Goal: Communication & Community: Share content

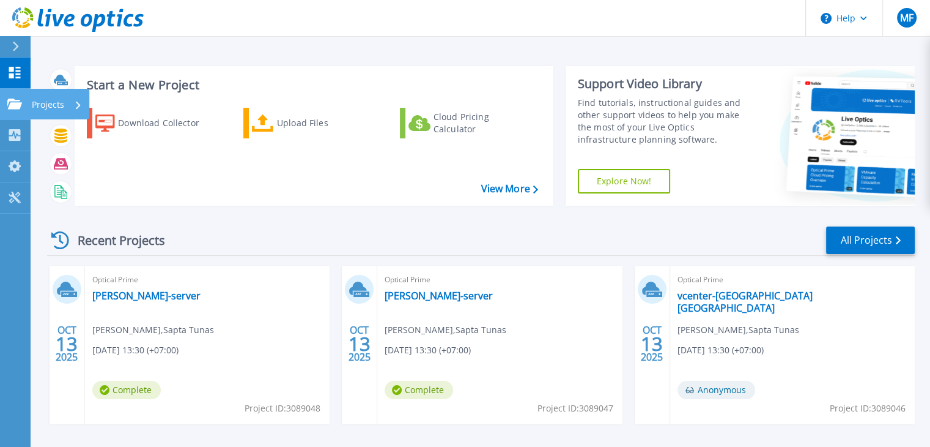
click at [11, 106] on icon at bounding box center [14, 103] width 15 height 10
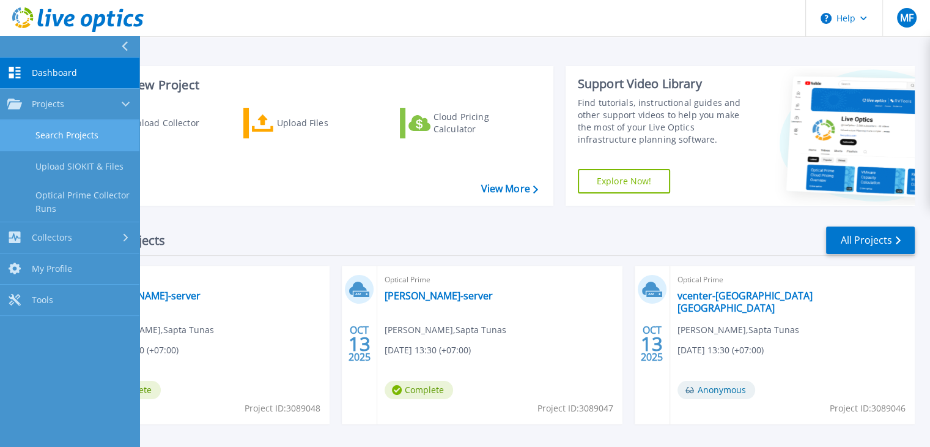
click at [21, 129] on link "Search Projects" at bounding box center [69, 135] width 139 height 31
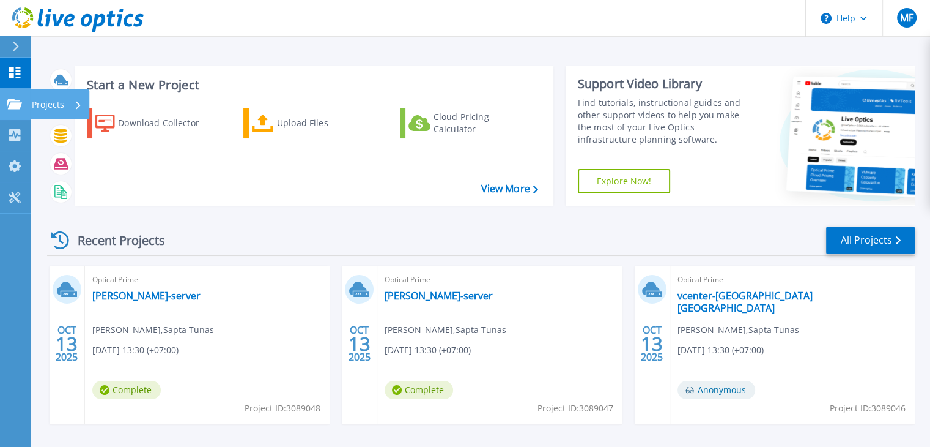
click at [12, 94] on link "Projects Projects" at bounding box center [15, 104] width 31 height 31
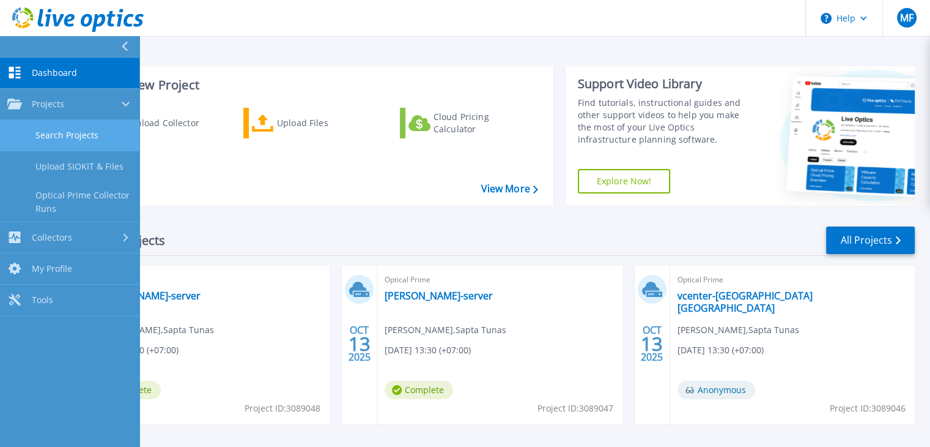
click at [64, 137] on link "Search Projects" at bounding box center [69, 135] width 139 height 31
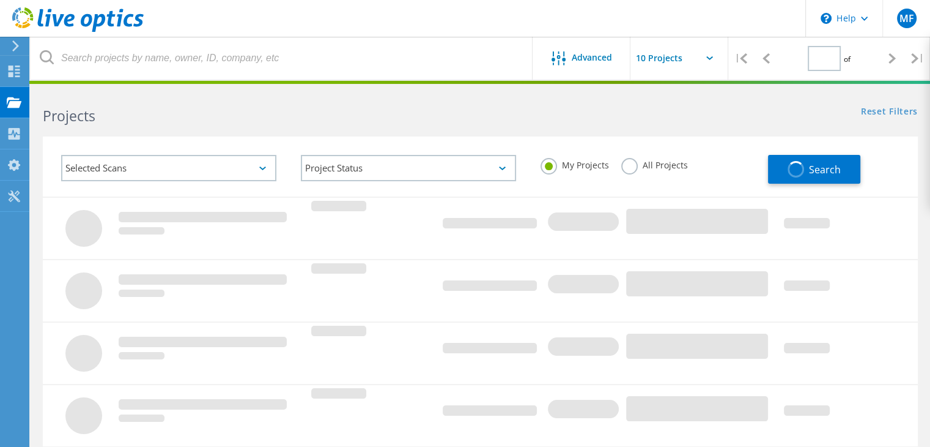
type input "1"
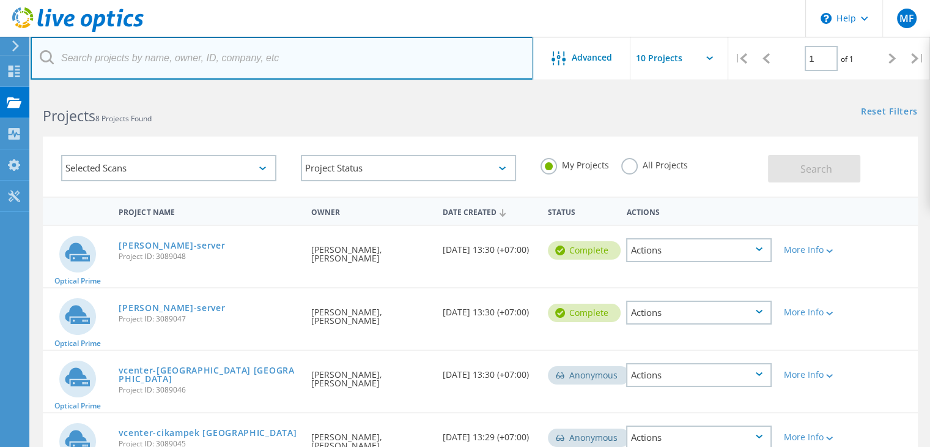
click at [264, 50] on input "text" at bounding box center [282, 58] width 503 height 43
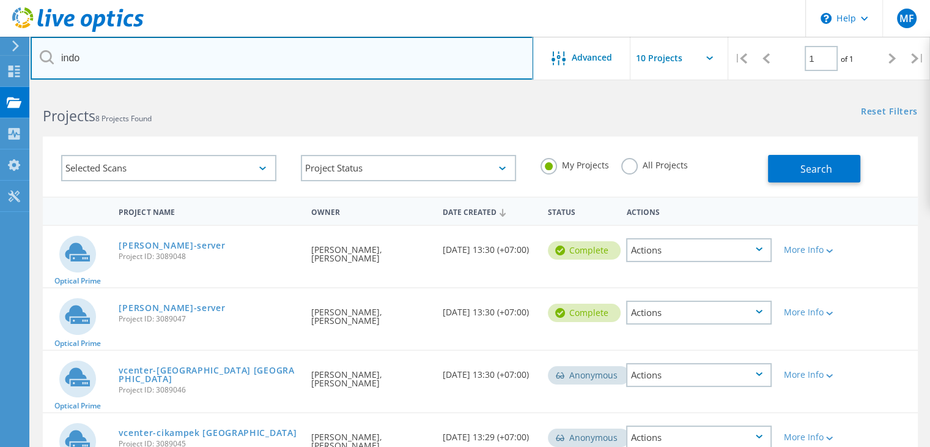
type input "indo"
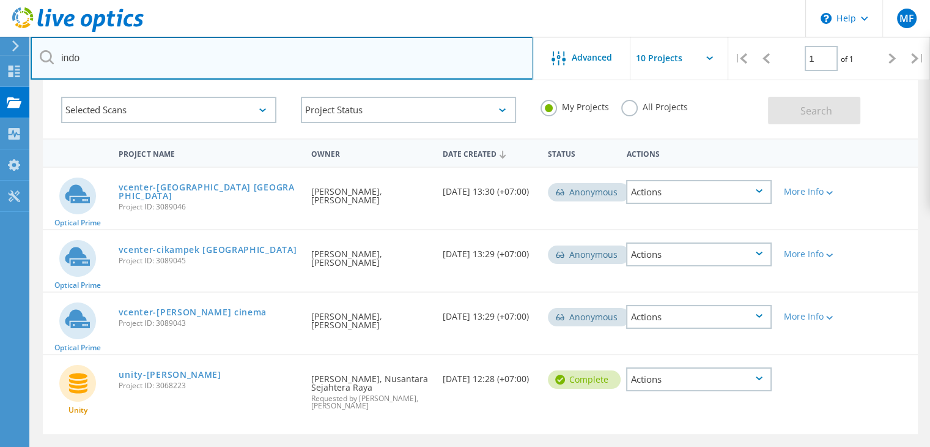
scroll to position [91, 0]
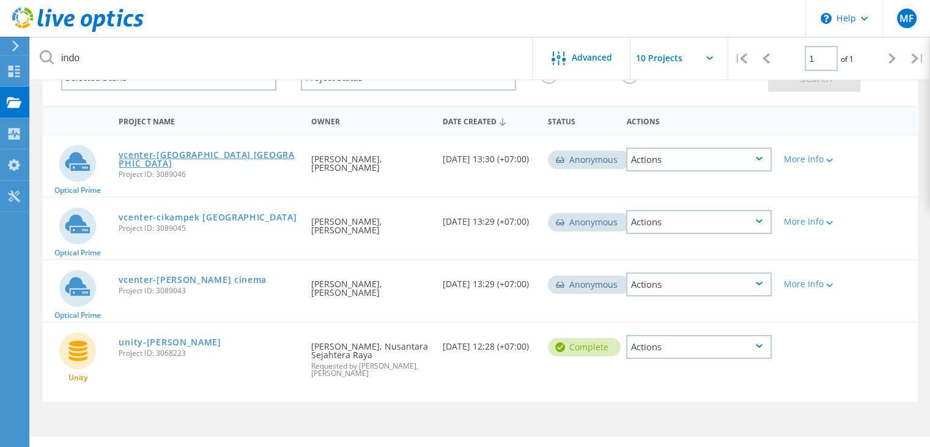
click at [209, 150] on link "vcenter-jakarta indopoly" at bounding box center [209, 158] width 180 height 17
click at [212, 213] on link "vcenter-cikampek [GEOGRAPHIC_DATA]" at bounding box center [208, 217] width 178 height 9
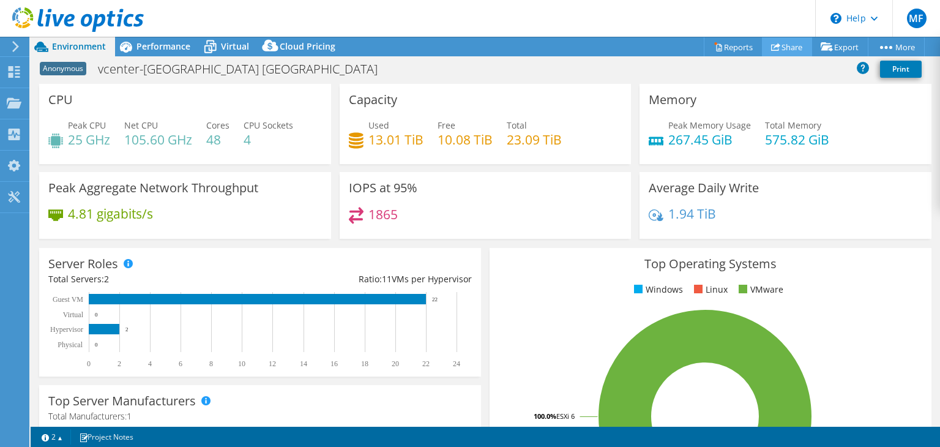
select select "USD"
click at [779, 40] on link "Share" at bounding box center [787, 46] width 50 height 19
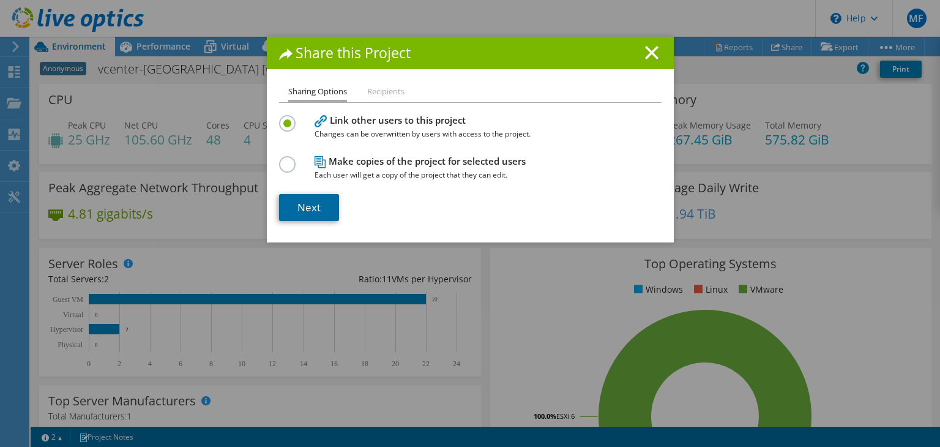
click at [308, 199] on link "Next" at bounding box center [309, 207] width 60 height 27
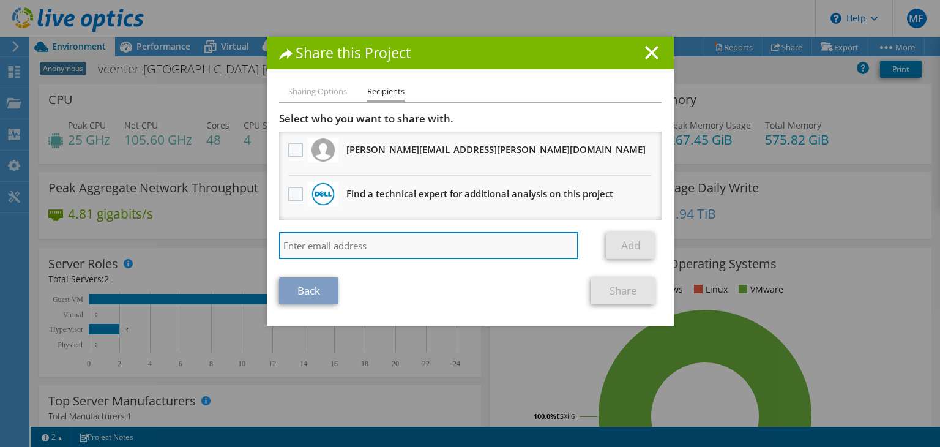
click at [332, 249] on input "search" at bounding box center [429, 245] width 300 height 27
type input "[PERSON_NAME][EMAIL_ADDRESS][DOMAIN_NAME]"
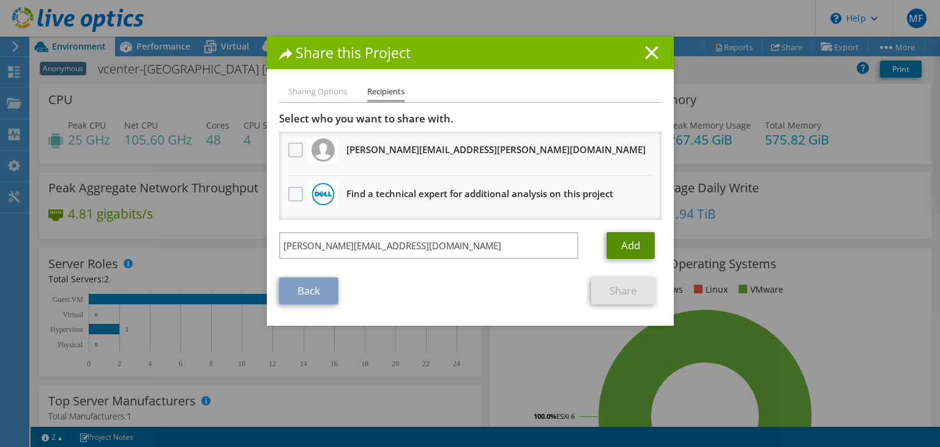
drag, startPoint x: 639, startPoint y: 237, endPoint x: 606, endPoint y: 235, distance: 33.1
click at [606, 235] on link "Add" at bounding box center [630, 245] width 48 height 27
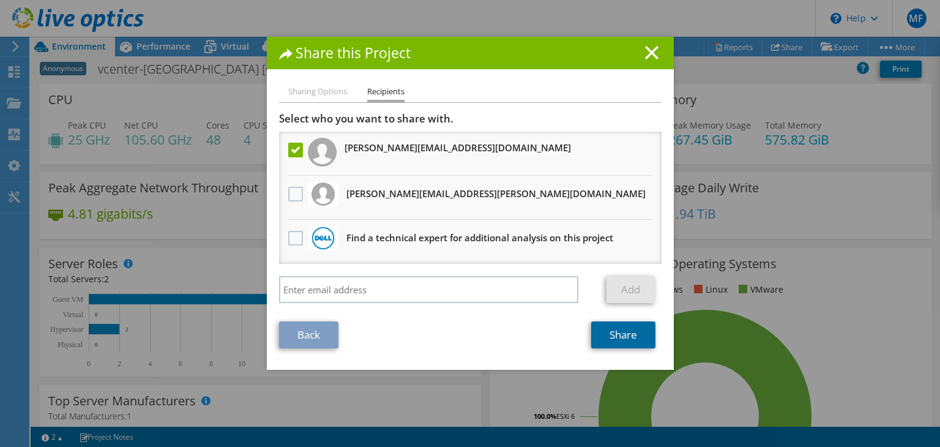
click at [629, 333] on link "Share" at bounding box center [623, 334] width 64 height 27
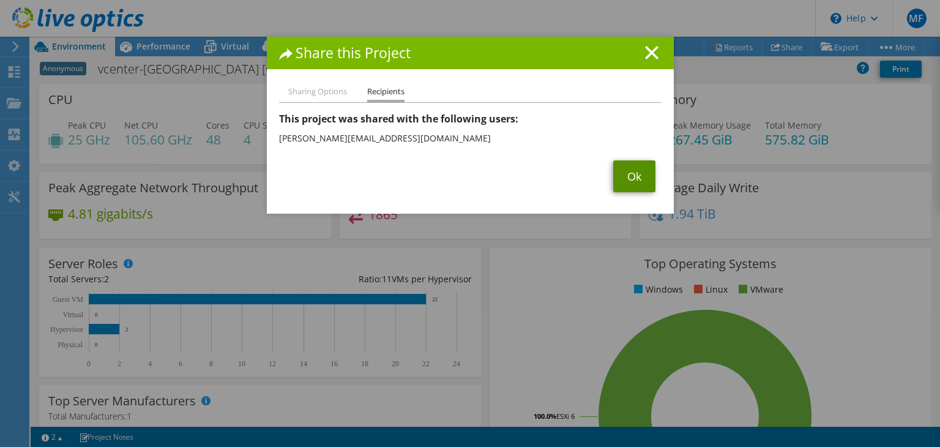
click at [635, 173] on link "Ok" at bounding box center [634, 176] width 42 height 32
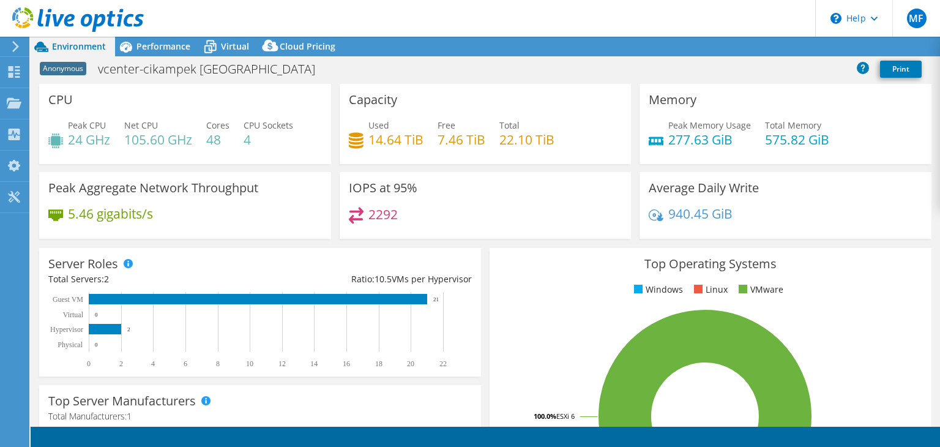
select select "USD"
click at [785, 51] on link "Share" at bounding box center [787, 46] width 50 height 19
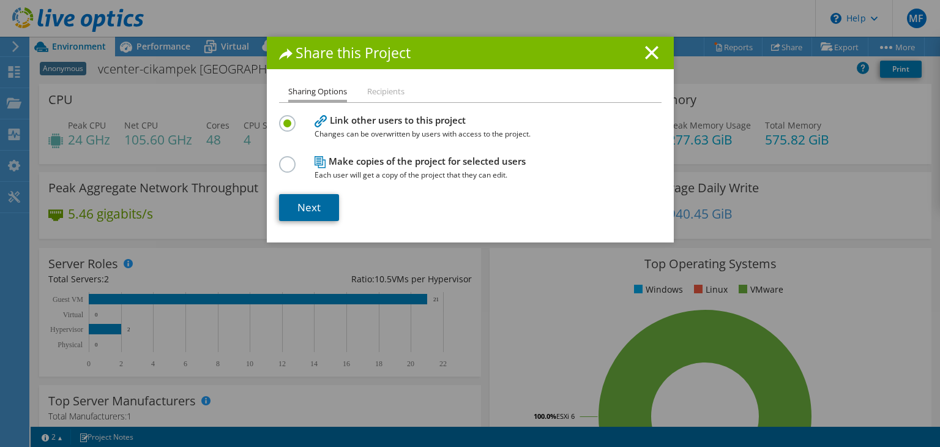
click at [327, 206] on link "Next" at bounding box center [309, 207] width 60 height 27
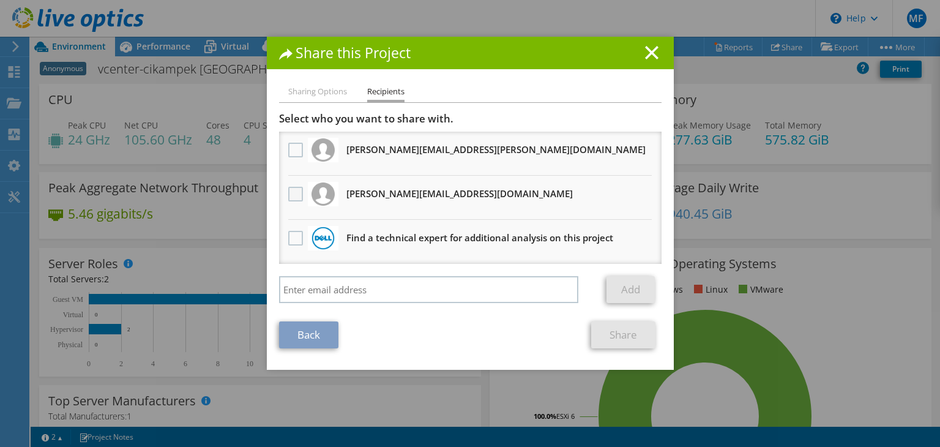
click at [299, 194] on label at bounding box center [297, 194] width 18 height 15
click at [0, 0] on input "checkbox" at bounding box center [0, 0] width 0 height 0
click at [621, 331] on link "Share" at bounding box center [623, 334] width 64 height 27
